Goal: Information Seeking & Learning: Learn about a topic

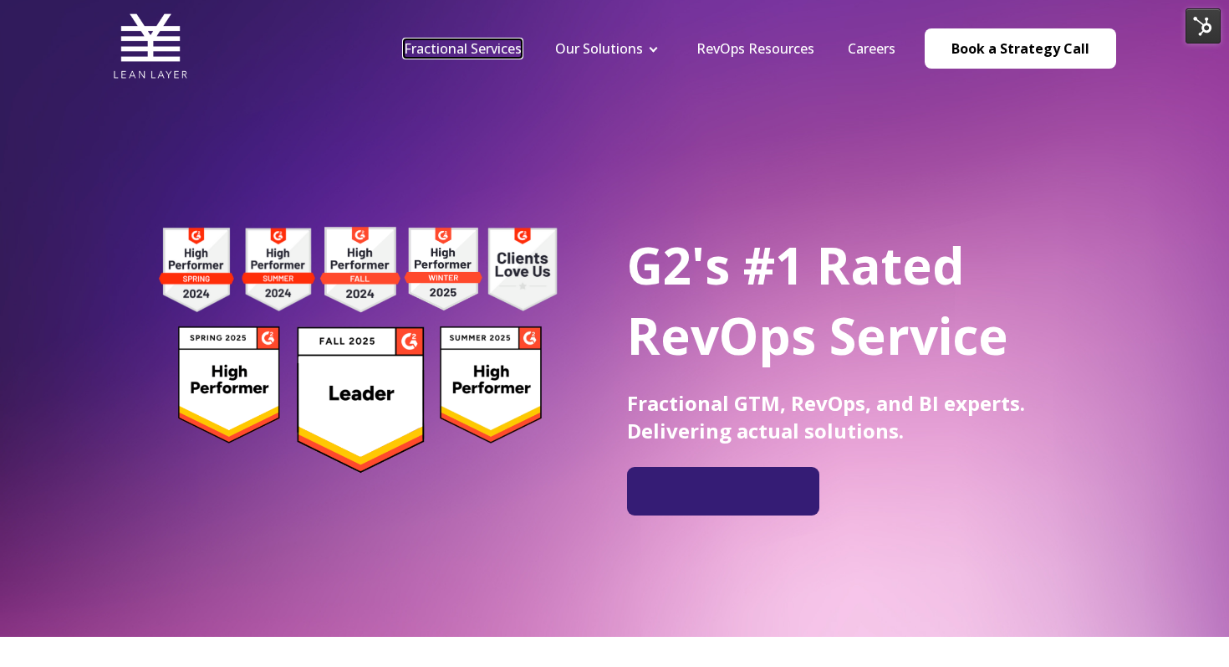
click at [513, 46] on link "Fractional Services" at bounding box center [463, 48] width 118 height 18
click at [787, 52] on link "RevOps Resources" at bounding box center [756, 48] width 118 height 18
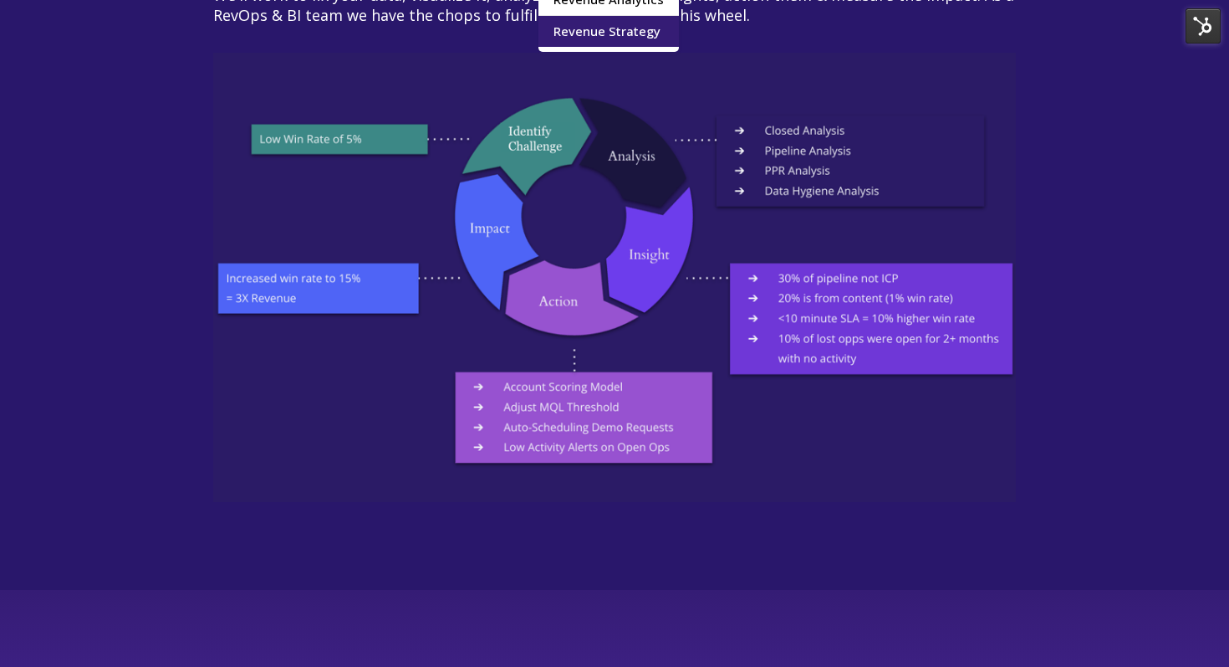
scroll to position [2566, 0]
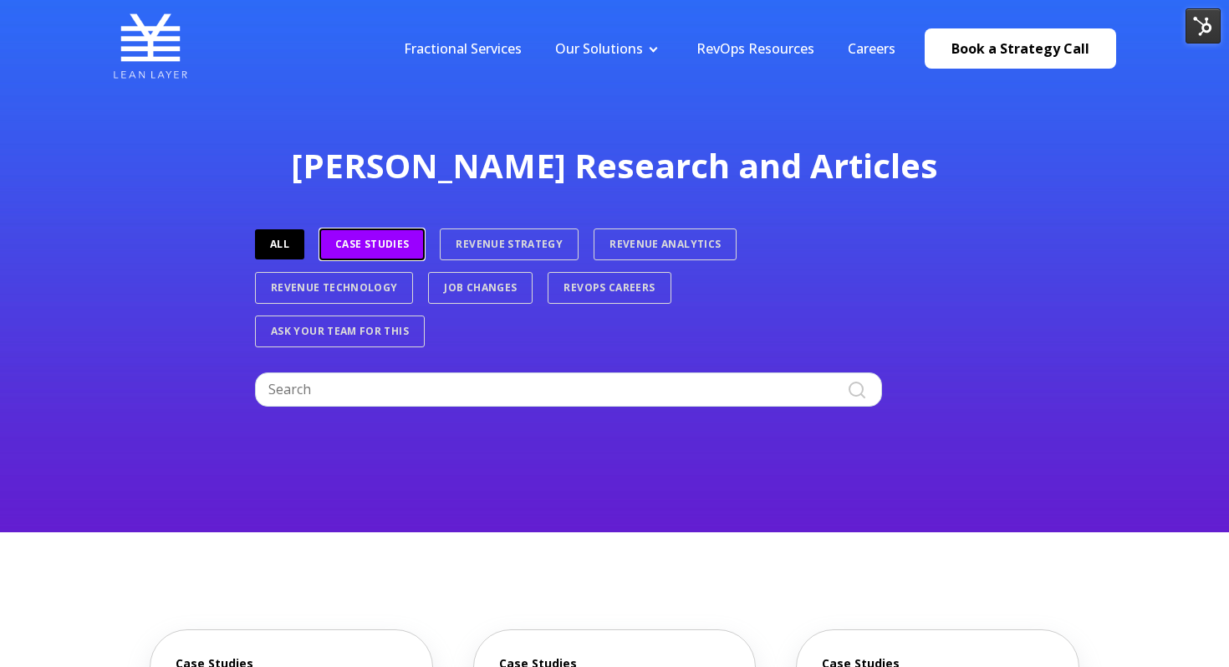
click at [401, 239] on link "Case Studies" at bounding box center [371, 244] width 105 height 32
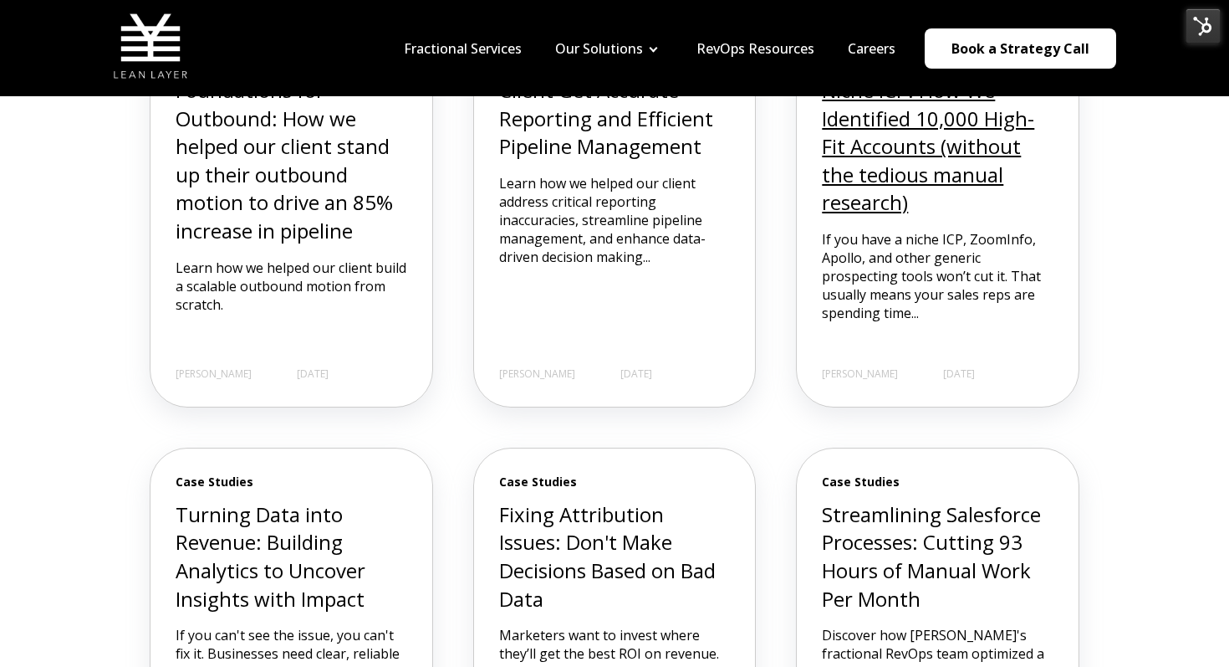
scroll to position [636, 0]
